Goal: Task Accomplishment & Management: Use online tool/utility

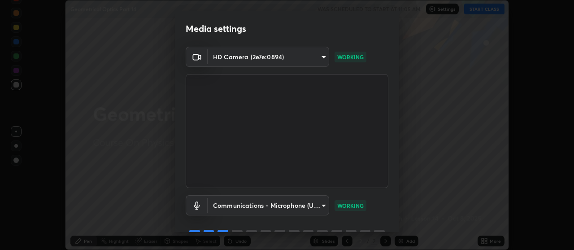
scroll to position [44, 0]
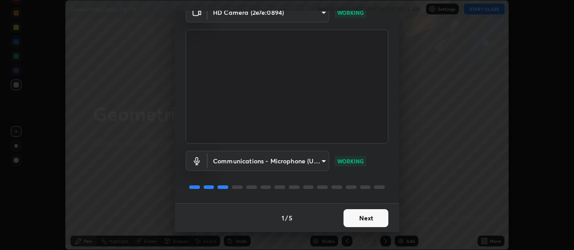
click at [362, 214] on button "Next" at bounding box center [366, 218] width 45 height 18
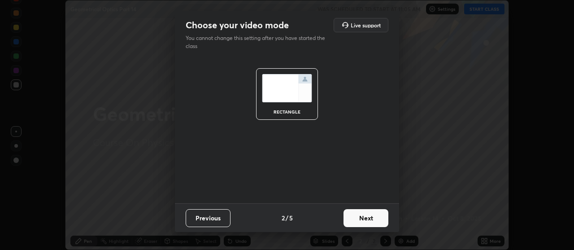
scroll to position [0, 0]
click at [362, 214] on button "Next" at bounding box center [366, 218] width 45 height 18
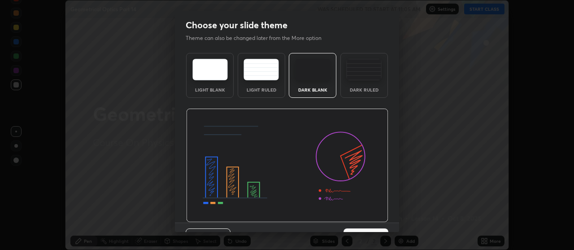
click at [366, 215] on img at bounding box center [287, 166] width 202 height 114
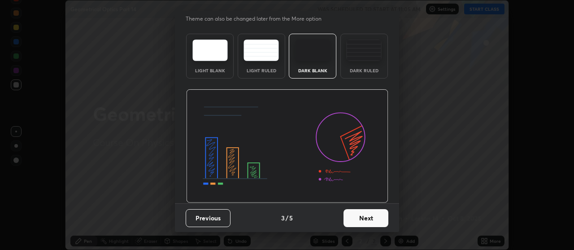
click at [361, 222] on button "Next" at bounding box center [366, 218] width 45 height 18
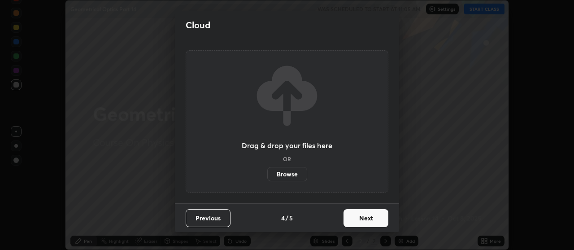
click at [362, 219] on button "Next" at bounding box center [366, 218] width 45 height 18
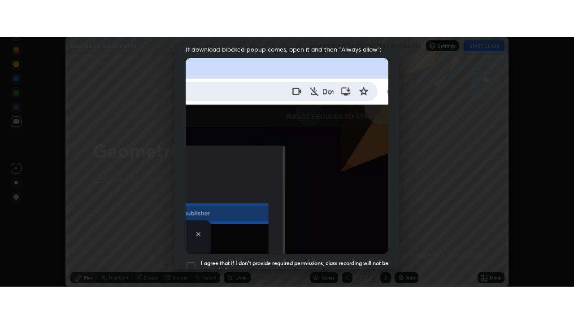
scroll to position [227, 0]
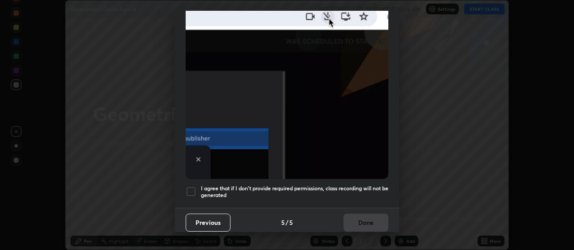
click at [337, 186] on h5 "I agree that if I don't provide required permissions, class recording will not …" at bounding box center [294, 192] width 187 height 14
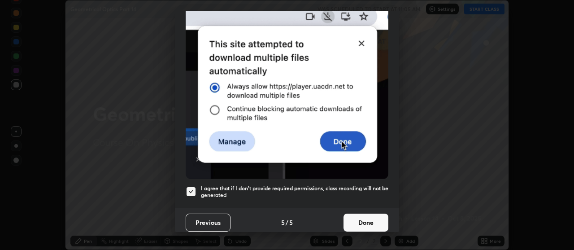
click at [355, 213] on button "Done" at bounding box center [366, 222] width 45 height 18
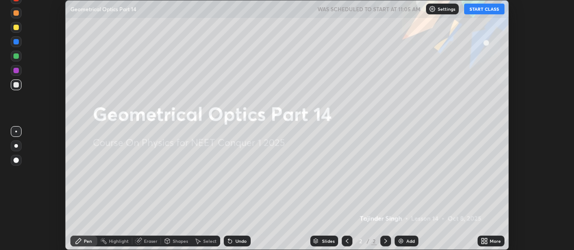
click at [475, 9] on button "START CLASS" at bounding box center [484, 9] width 40 height 11
click at [483, 239] on icon at bounding box center [483, 239] width 2 height 2
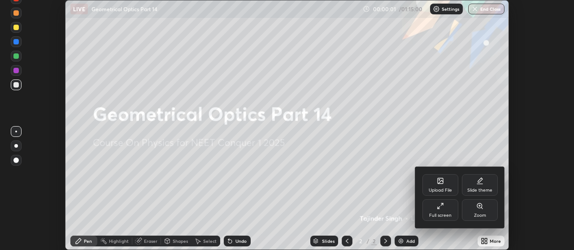
click at [440, 209] on icon at bounding box center [440, 205] width 7 height 7
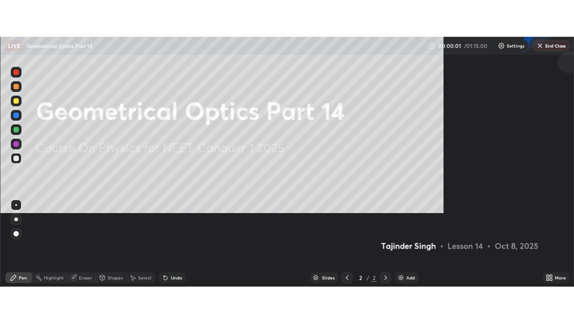
scroll to position [323, 574]
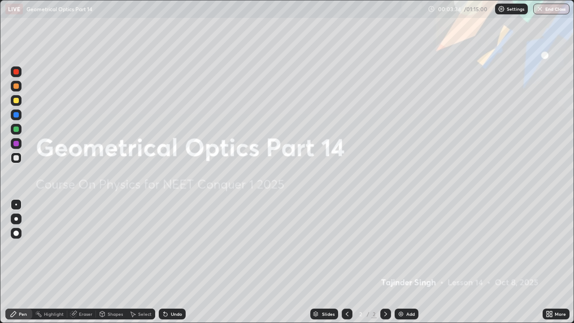
click at [408, 249] on div "Add" at bounding box center [410, 314] width 9 height 4
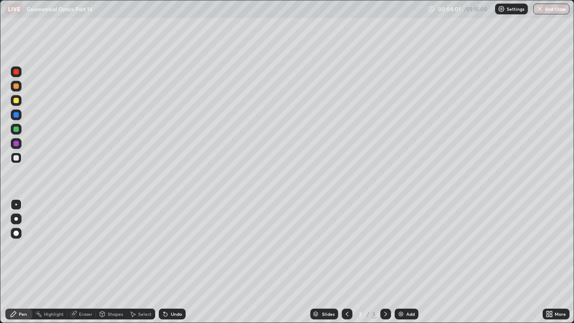
click at [16, 100] on div at bounding box center [15, 100] width 5 height 5
click at [166, 249] on div "Undo" at bounding box center [172, 314] width 27 height 11
click at [171, 249] on div "Undo" at bounding box center [176, 314] width 11 height 4
click at [16, 158] on div at bounding box center [15, 157] width 5 height 5
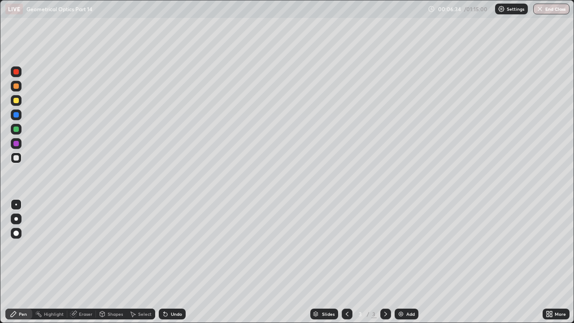
click at [15, 101] on div at bounding box center [15, 100] width 5 height 5
click at [16, 86] on div at bounding box center [15, 85] width 5 height 5
click at [12, 115] on div at bounding box center [16, 114] width 11 height 11
click at [17, 144] on div at bounding box center [15, 143] width 5 height 5
click at [16, 159] on div at bounding box center [15, 157] width 5 height 5
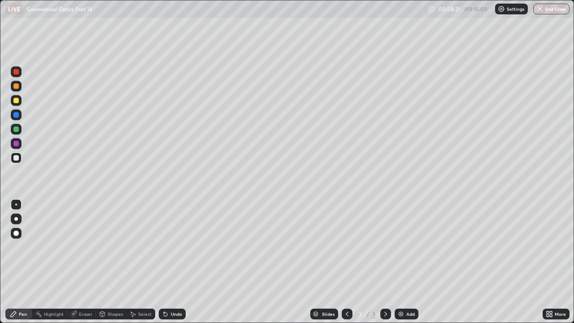
click at [16, 101] on div at bounding box center [15, 100] width 5 height 5
click at [14, 117] on div at bounding box center [15, 114] width 5 height 5
click at [15, 131] on div at bounding box center [15, 128] width 5 height 5
click at [404, 249] on div "Add" at bounding box center [407, 314] width 24 height 11
click at [15, 158] on div at bounding box center [15, 157] width 5 height 5
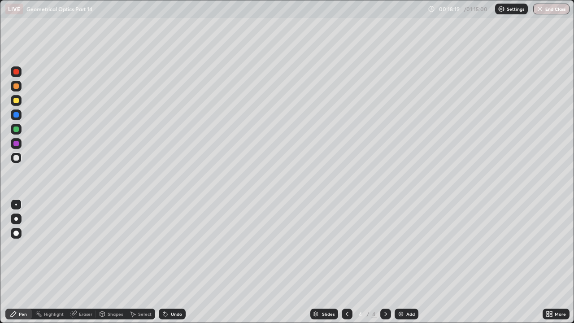
click at [174, 249] on div "Undo" at bounding box center [176, 314] width 11 height 4
click at [173, 249] on div "Undo" at bounding box center [176, 314] width 11 height 4
click at [16, 100] on div at bounding box center [15, 100] width 5 height 5
click at [16, 153] on div at bounding box center [16, 157] width 11 height 11
click at [19, 249] on div at bounding box center [16, 251] width 14 height 108
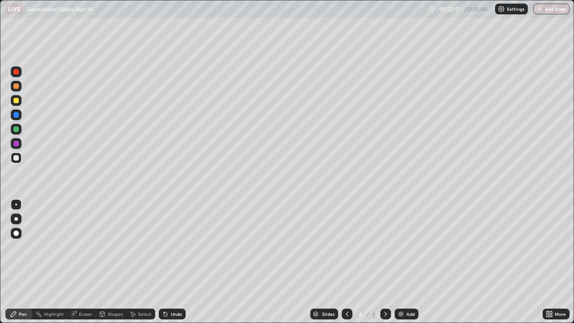
click at [81, 249] on div "Eraser" at bounding box center [85, 314] width 13 height 4
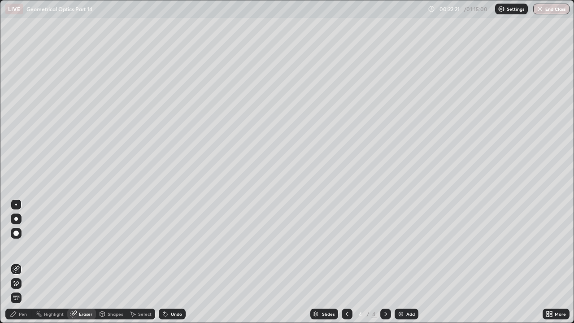
click at [20, 249] on div "Pen" at bounding box center [23, 314] width 8 height 4
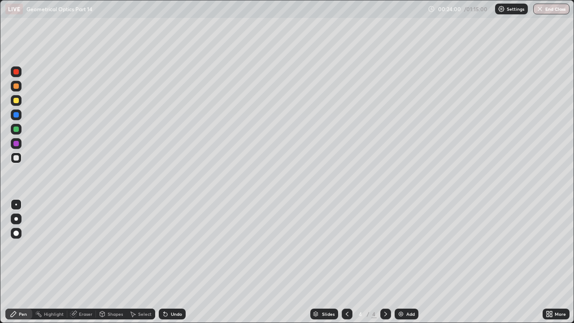
click at [21, 102] on div at bounding box center [16, 100] width 11 height 11
click at [16, 85] on div at bounding box center [15, 85] width 5 height 5
click at [346, 249] on icon at bounding box center [347, 313] width 7 height 7
click at [385, 249] on icon at bounding box center [385, 313] width 7 height 7
click at [405, 249] on div "Add" at bounding box center [407, 314] width 24 height 11
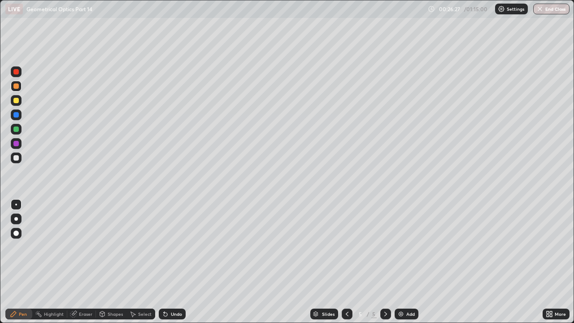
click at [14, 158] on div at bounding box center [15, 157] width 5 height 5
click at [89, 249] on div "Eraser" at bounding box center [81, 314] width 29 height 11
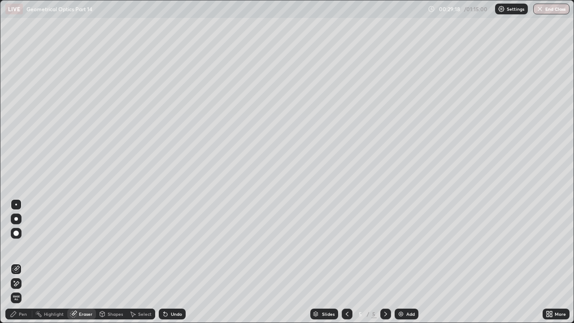
click at [14, 249] on icon at bounding box center [13, 313] width 5 height 5
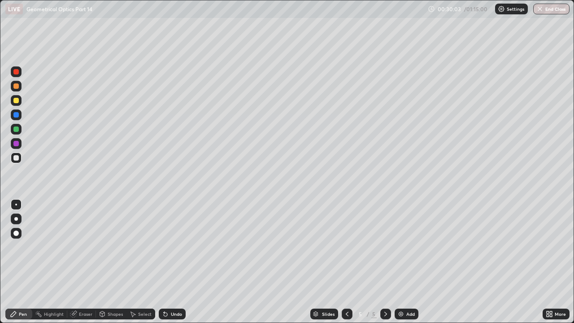
click at [168, 249] on div "Undo" at bounding box center [172, 314] width 27 height 11
click at [83, 249] on div "Eraser" at bounding box center [85, 314] width 13 height 4
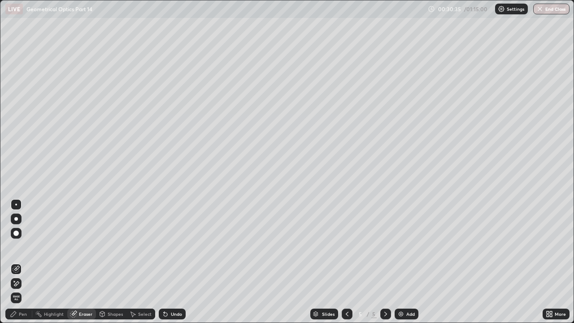
click at [17, 234] on div at bounding box center [15, 233] width 5 height 5
click at [24, 249] on div "Pen" at bounding box center [23, 314] width 8 height 4
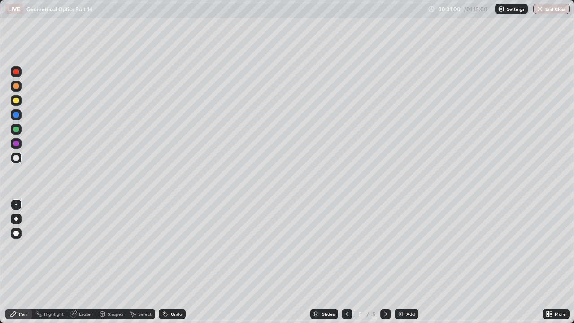
click at [14, 101] on div at bounding box center [15, 100] width 5 height 5
click at [171, 249] on div "Undo" at bounding box center [176, 314] width 11 height 4
click at [80, 249] on div "Eraser" at bounding box center [85, 314] width 13 height 4
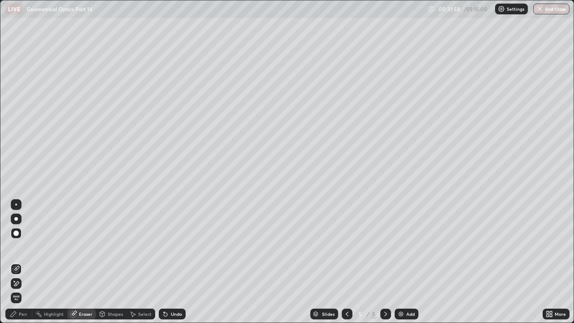
click at [23, 249] on div "Pen" at bounding box center [18, 314] width 27 height 11
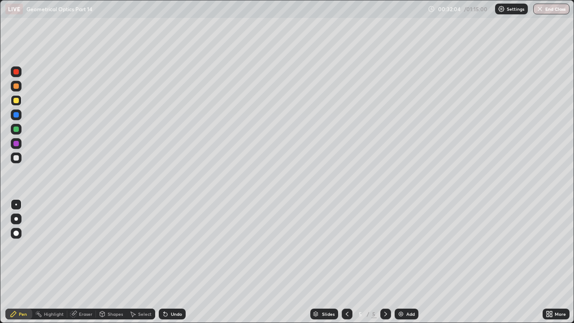
click at [78, 249] on div "Eraser" at bounding box center [81, 314] width 29 height 11
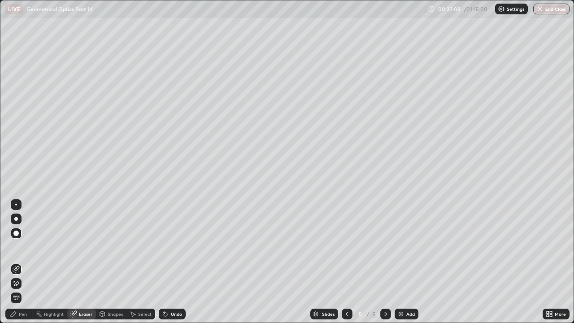
click at [15, 249] on icon at bounding box center [13, 313] width 7 height 7
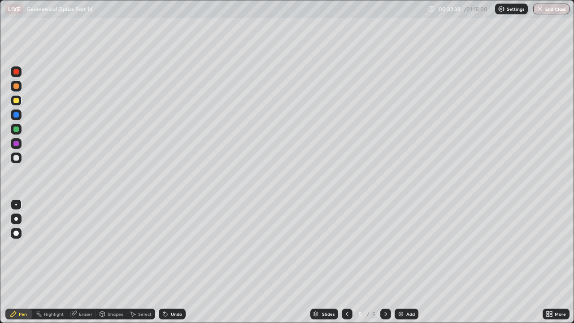
click at [17, 156] on div at bounding box center [15, 157] width 5 height 5
click at [17, 113] on div at bounding box center [15, 114] width 5 height 5
click at [17, 100] on div at bounding box center [15, 100] width 5 height 5
click at [14, 131] on div at bounding box center [15, 128] width 5 height 5
click at [13, 159] on div at bounding box center [16, 157] width 11 height 11
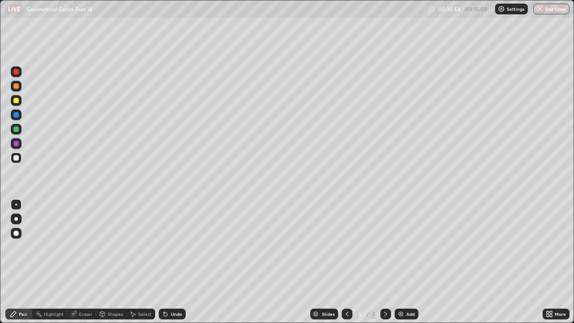
click at [171, 249] on div "Undo" at bounding box center [176, 314] width 11 height 4
click at [16, 100] on div at bounding box center [15, 100] width 5 height 5
click at [172, 249] on div "Undo" at bounding box center [176, 314] width 11 height 4
click at [171, 249] on div "Undo" at bounding box center [176, 314] width 11 height 4
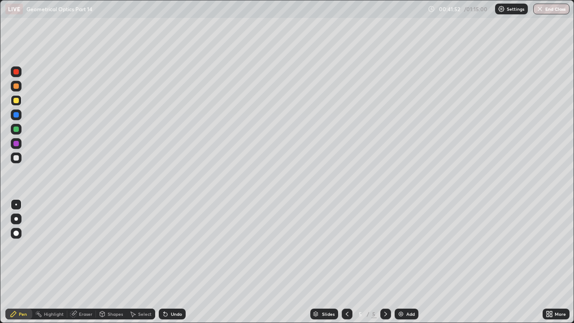
click at [407, 249] on div "Add" at bounding box center [407, 314] width 24 height 11
click at [346, 249] on icon at bounding box center [347, 313] width 7 height 7
click at [16, 158] on div at bounding box center [15, 157] width 5 height 5
click at [385, 249] on icon at bounding box center [385, 314] width 3 height 4
click at [346, 249] on icon at bounding box center [347, 313] width 7 height 7
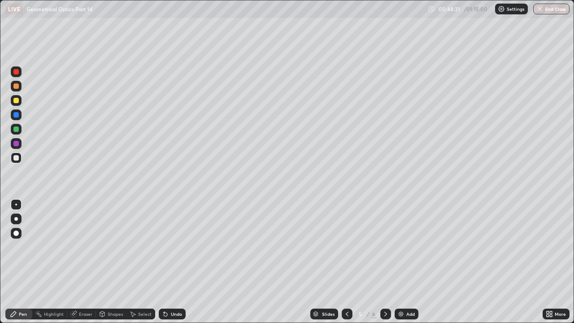
click at [385, 249] on icon at bounding box center [385, 313] width 7 height 7
click at [16, 101] on div at bounding box center [15, 100] width 5 height 5
click at [16, 128] on div at bounding box center [15, 128] width 5 height 5
click at [17, 158] on div at bounding box center [15, 157] width 5 height 5
click at [16, 114] on div at bounding box center [15, 114] width 5 height 5
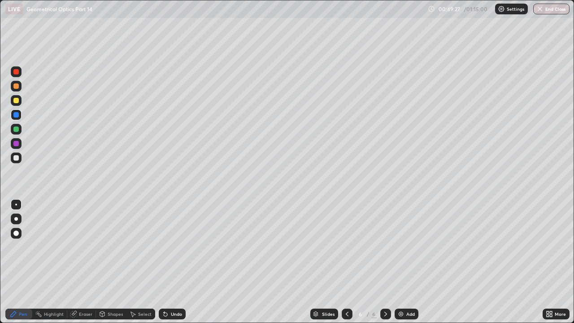
click at [17, 156] on div at bounding box center [15, 157] width 5 height 5
click at [17, 145] on div at bounding box center [15, 143] width 5 height 5
click at [171, 249] on div "Undo" at bounding box center [176, 314] width 11 height 4
click at [17, 157] on div at bounding box center [15, 157] width 5 height 5
click at [15, 128] on div at bounding box center [15, 128] width 5 height 5
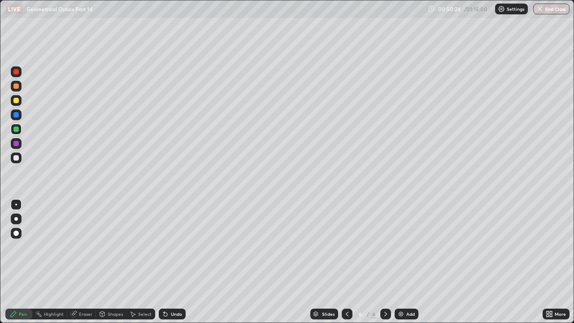
click at [15, 157] on div at bounding box center [15, 157] width 5 height 5
click at [172, 249] on div "Undo" at bounding box center [172, 314] width 27 height 11
click at [172, 249] on div "Undo" at bounding box center [176, 314] width 11 height 4
click at [410, 249] on div "Add" at bounding box center [410, 314] width 9 height 4
click at [13, 103] on div at bounding box center [16, 100] width 11 height 11
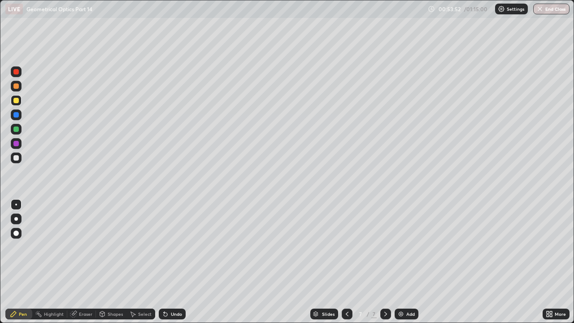
click at [17, 158] on div at bounding box center [15, 157] width 5 height 5
click at [85, 249] on div "Eraser" at bounding box center [85, 314] width 13 height 4
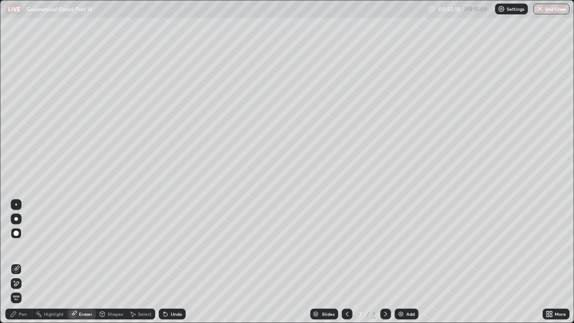
click at [17, 249] on div "Pen" at bounding box center [18, 314] width 27 height 11
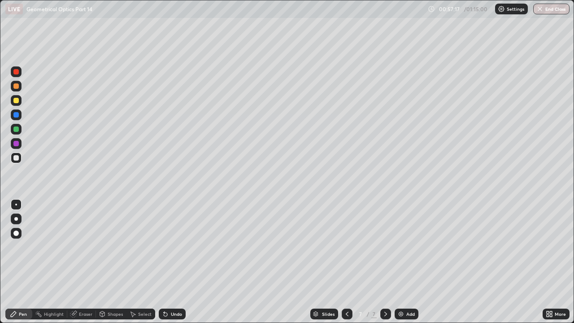
click at [401, 249] on img at bounding box center [400, 313] width 7 height 7
click at [403, 249] on div "Add" at bounding box center [407, 314] width 24 height 11
click at [15, 101] on div at bounding box center [15, 100] width 5 height 5
click at [17, 159] on div at bounding box center [15, 157] width 5 height 5
click at [173, 249] on div "Undo" at bounding box center [176, 314] width 11 height 4
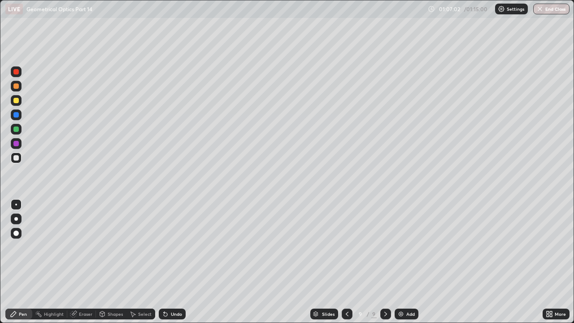
click at [169, 249] on div "Undo" at bounding box center [172, 314] width 27 height 11
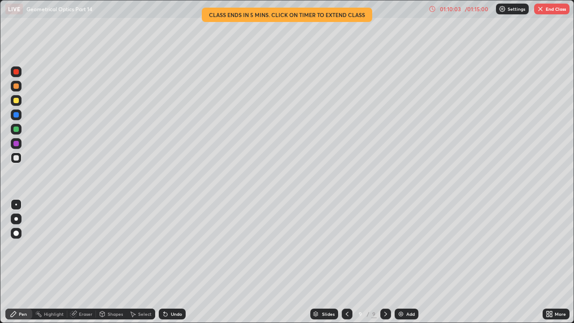
click at [552, 11] on button "End Class" at bounding box center [551, 9] width 35 height 11
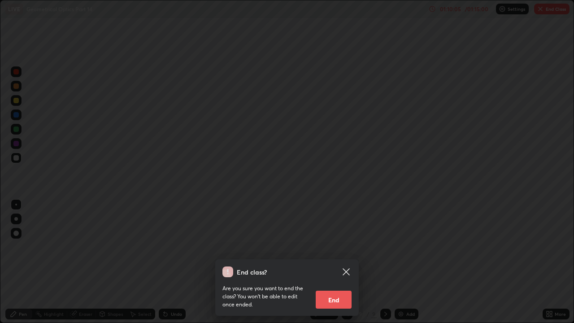
click at [337, 249] on button "End" at bounding box center [334, 300] width 36 height 18
